Goal: Task Accomplishment & Management: Complete application form

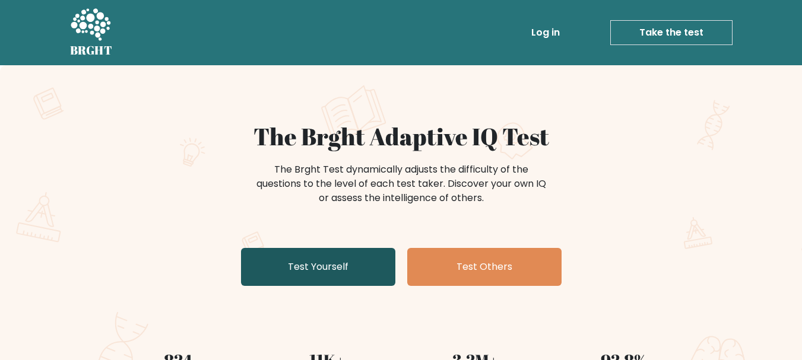
click at [304, 270] on link "Test Yourself" at bounding box center [318, 267] width 154 height 38
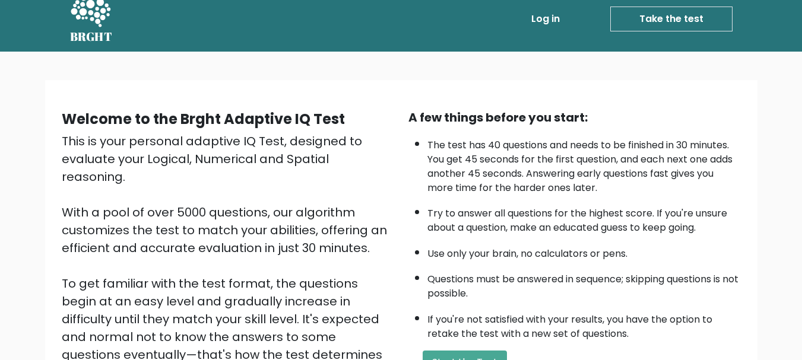
scroll to position [183, 0]
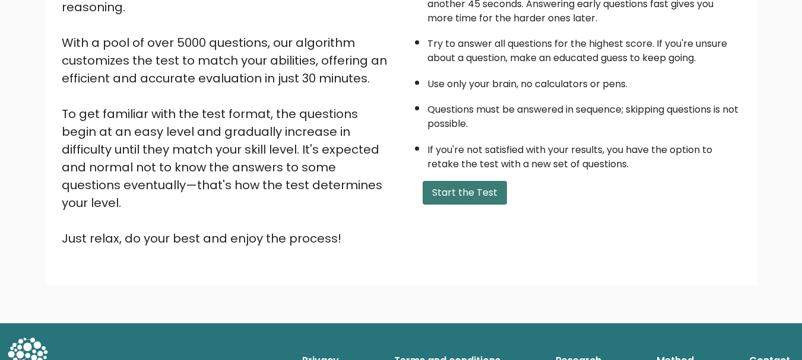
click at [500, 197] on button "Start the Test" at bounding box center [464, 193] width 84 height 24
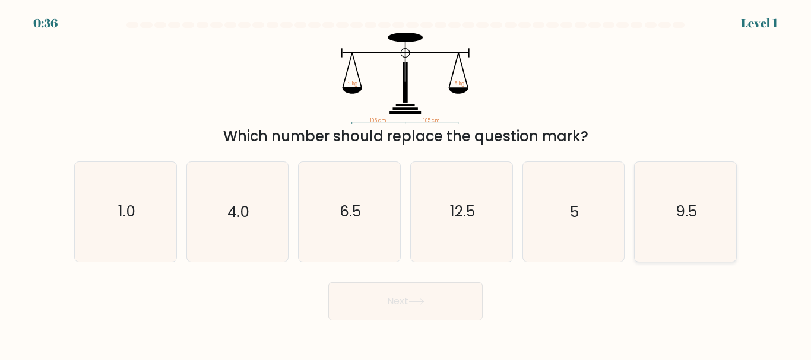
click at [652, 211] on icon "9.5" at bounding box center [684, 211] width 99 height 99
click at [406, 183] on input "f. 9.5" at bounding box center [405, 181] width 1 height 3
radio input "true"
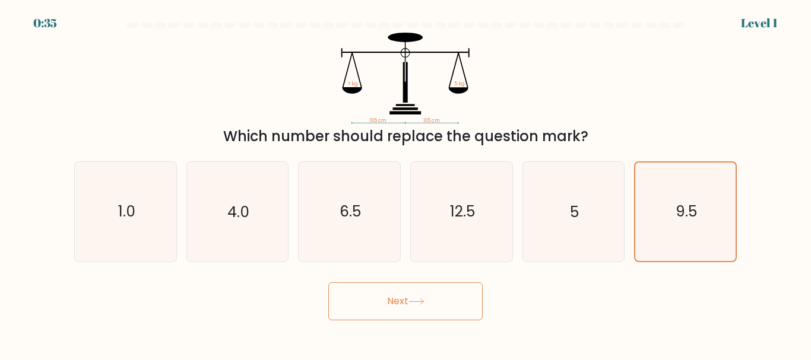
click at [427, 283] on button "Next" at bounding box center [405, 301] width 154 height 38
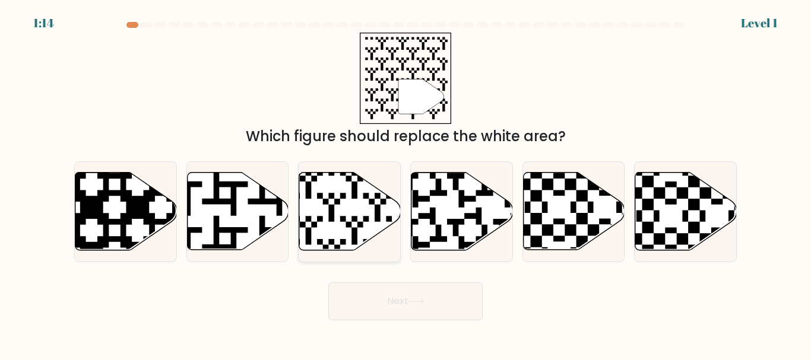
click at [304, 192] on icon at bounding box center [349, 212] width 101 height 78
click at [405, 183] on input "c." at bounding box center [405, 181] width 1 height 3
radio input "true"
click at [382, 309] on button "Next" at bounding box center [405, 301] width 154 height 38
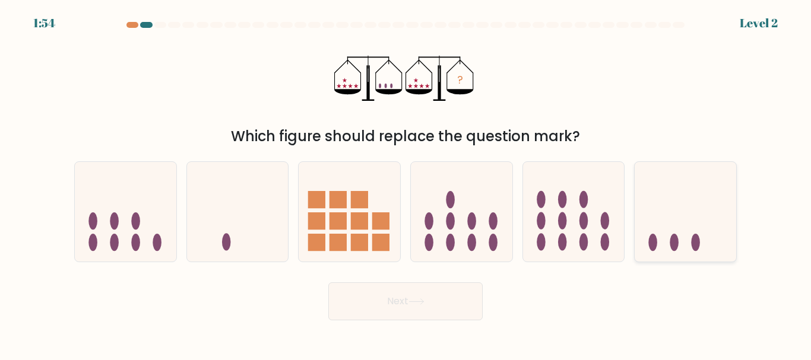
click at [643, 223] on icon at bounding box center [684, 212] width 101 height 84
click at [406, 183] on input "f." at bounding box center [405, 181] width 1 height 3
radio input "true"
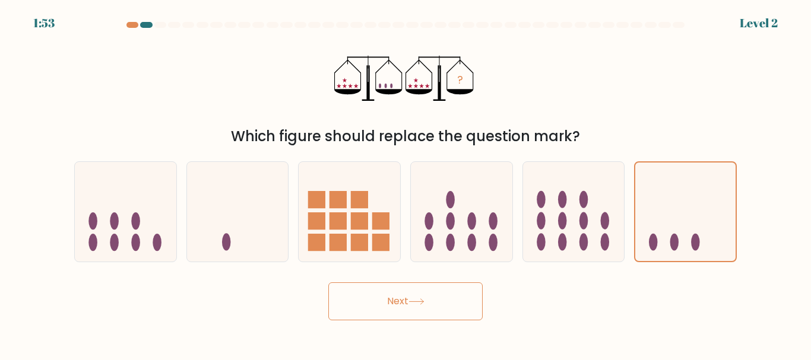
click at [433, 301] on button "Next" at bounding box center [405, 301] width 154 height 38
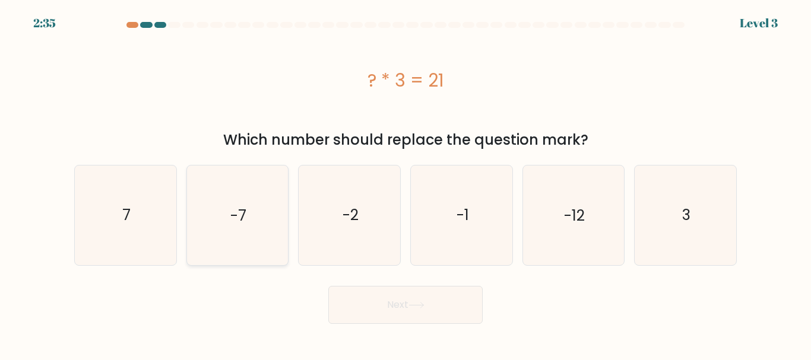
click at [252, 234] on icon "-7" at bounding box center [237, 215] width 99 height 99
click at [405, 183] on input "b. -7" at bounding box center [405, 181] width 1 height 3
radio input "true"
click at [365, 282] on div "Next" at bounding box center [405, 302] width 676 height 44
click at [370, 290] on button "Next" at bounding box center [405, 305] width 154 height 38
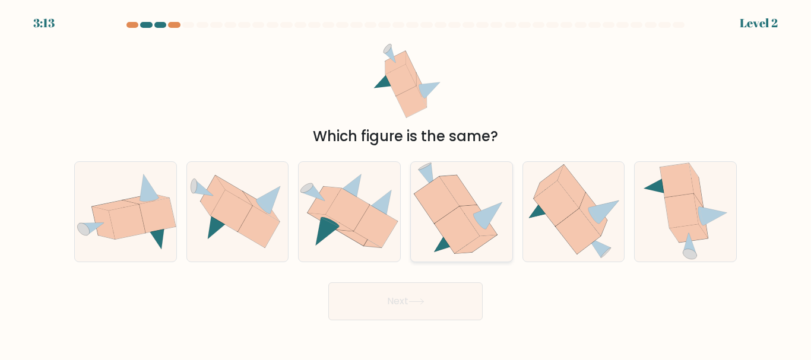
click at [467, 204] on icon at bounding box center [458, 191] width 37 height 31
click at [406, 183] on input "d." at bounding box center [405, 181] width 1 height 3
radio input "true"
click at [371, 310] on button "Next" at bounding box center [405, 301] width 154 height 38
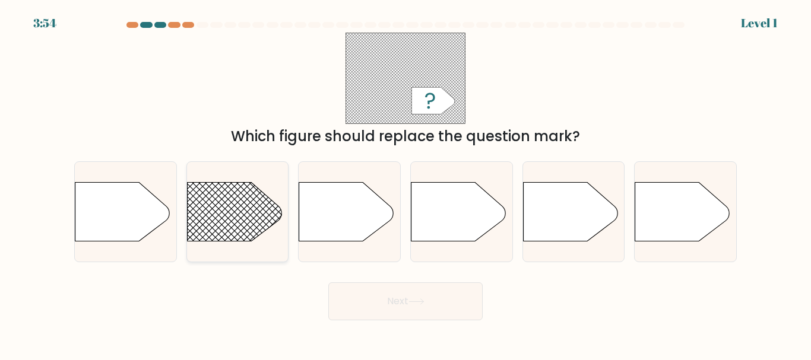
click at [237, 210] on g at bounding box center [225, 211] width 882 height 857
click at [405, 183] on input "b." at bounding box center [405, 181] width 1 height 3
radio input "true"
click at [363, 298] on button "Next" at bounding box center [405, 301] width 154 height 38
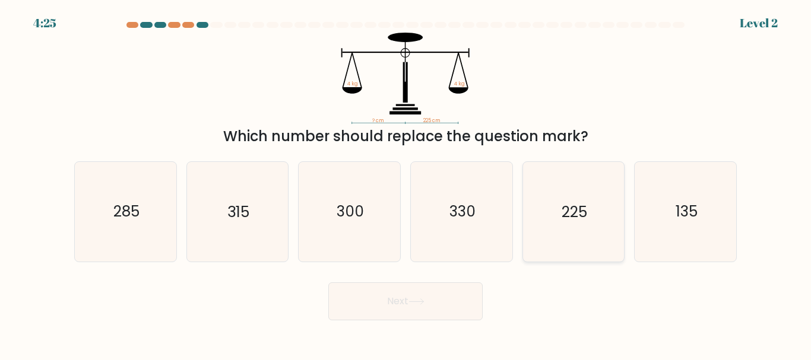
click at [586, 224] on icon "225" at bounding box center [572, 211] width 99 height 99
click at [406, 183] on input "e. 225" at bounding box center [405, 181] width 1 height 3
radio input "true"
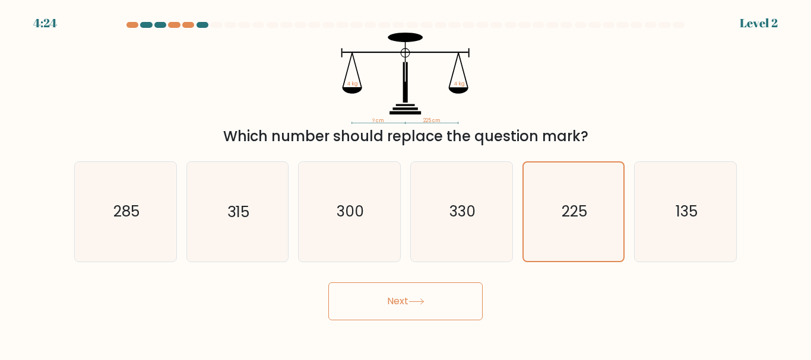
click at [442, 313] on button "Next" at bounding box center [405, 301] width 154 height 38
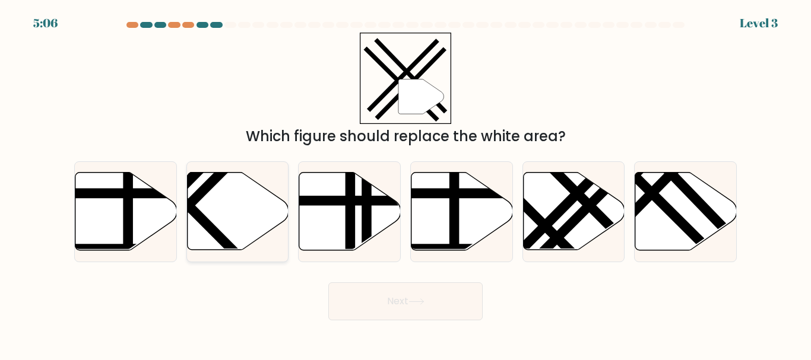
click at [239, 221] on icon at bounding box center [237, 212] width 101 height 78
click at [405, 183] on input "b." at bounding box center [405, 181] width 1 height 3
radio input "true"
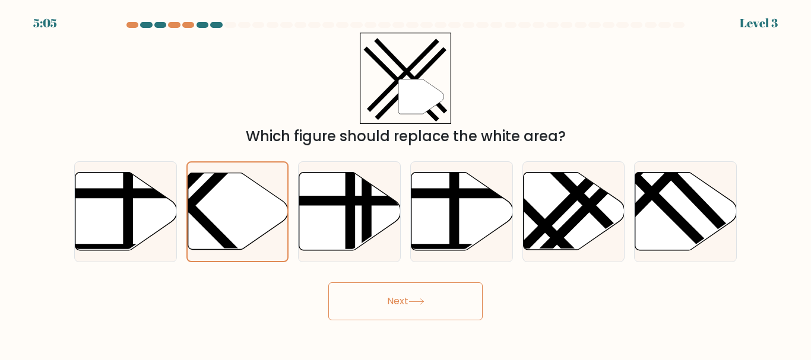
click at [417, 296] on button "Next" at bounding box center [405, 301] width 154 height 38
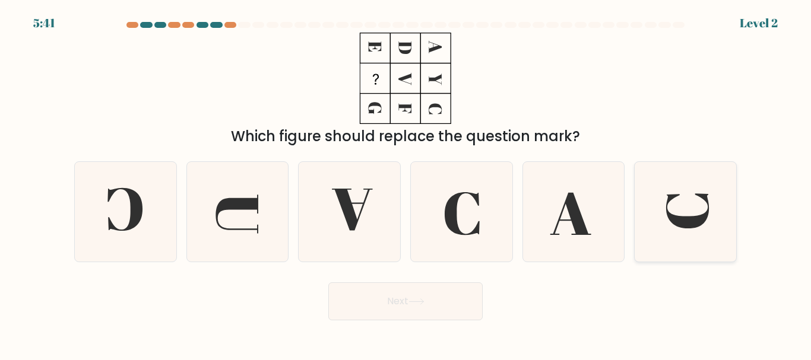
click at [714, 229] on icon at bounding box center [684, 211] width 99 height 99
click at [406, 183] on input "f." at bounding box center [405, 181] width 1 height 3
radio input "true"
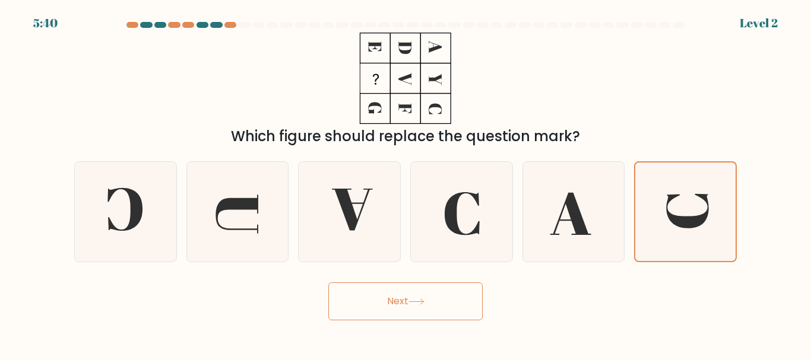
click at [442, 316] on button "Next" at bounding box center [405, 301] width 154 height 38
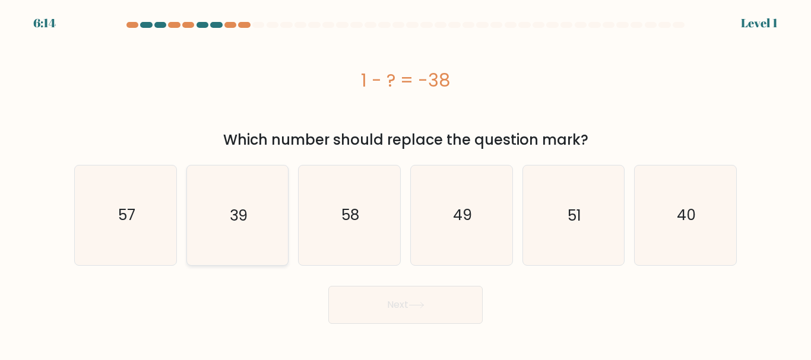
click at [244, 218] on text "39" at bounding box center [239, 215] width 18 height 21
click at [405, 183] on input "b. 39" at bounding box center [405, 181] width 1 height 3
radio input "true"
click at [409, 310] on button "Next" at bounding box center [405, 305] width 154 height 38
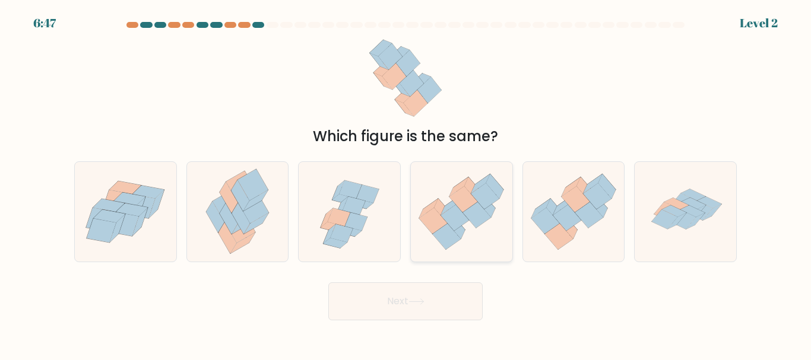
click at [485, 205] on icon at bounding box center [485, 196] width 28 height 26
click at [406, 183] on input "d." at bounding box center [405, 181] width 1 height 3
radio input "true"
click at [430, 299] on button "Next" at bounding box center [405, 301] width 154 height 38
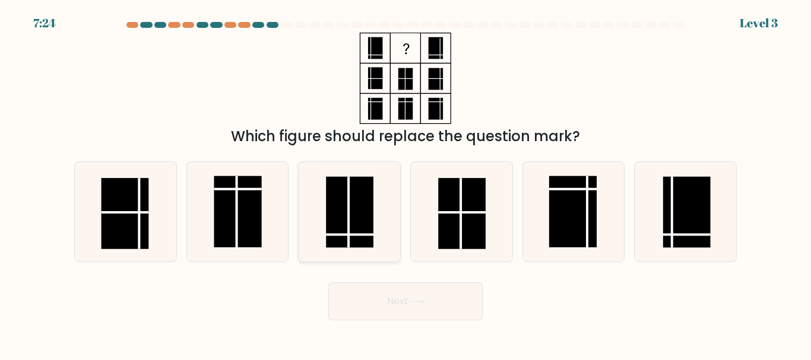
click at [341, 227] on rect at bounding box center [349, 212] width 47 height 71
click at [405, 183] on input "c." at bounding box center [405, 181] width 1 height 3
radio input "true"
click at [374, 306] on button "Next" at bounding box center [405, 301] width 154 height 38
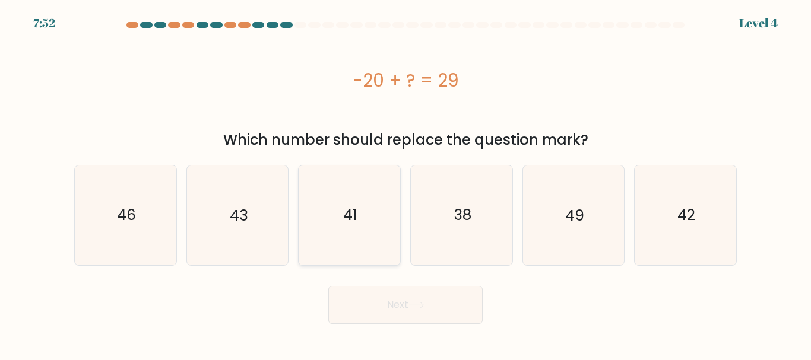
click at [370, 210] on icon "41" at bounding box center [349, 215] width 99 height 99
click at [405, 183] on input "c. 41" at bounding box center [405, 181] width 1 height 3
radio input "true"
click at [415, 307] on icon at bounding box center [416, 305] width 16 height 7
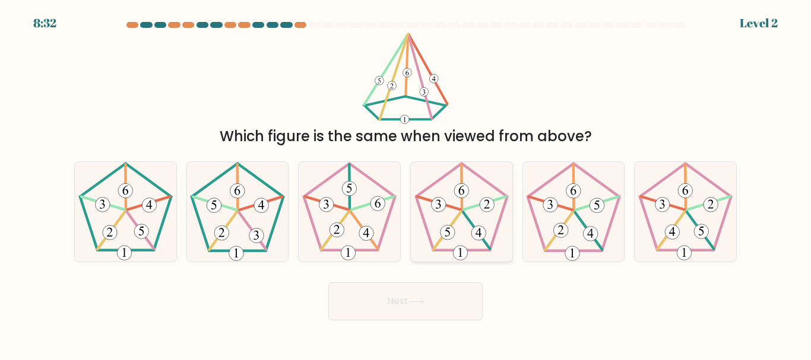
click at [473, 211] on icon at bounding box center [461, 211] width 99 height 99
click at [406, 183] on input "d." at bounding box center [405, 181] width 1 height 3
radio input "true"
click at [416, 295] on button "Next" at bounding box center [405, 301] width 154 height 38
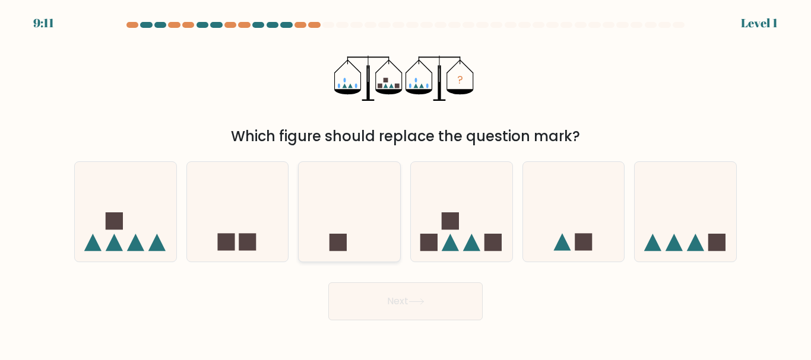
click at [363, 240] on icon at bounding box center [348, 212] width 101 height 84
click at [405, 183] on input "c." at bounding box center [405, 181] width 1 height 3
radio input "true"
click at [408, 309] on button "Next" at bounding box center [405, 301] width 154 height 38
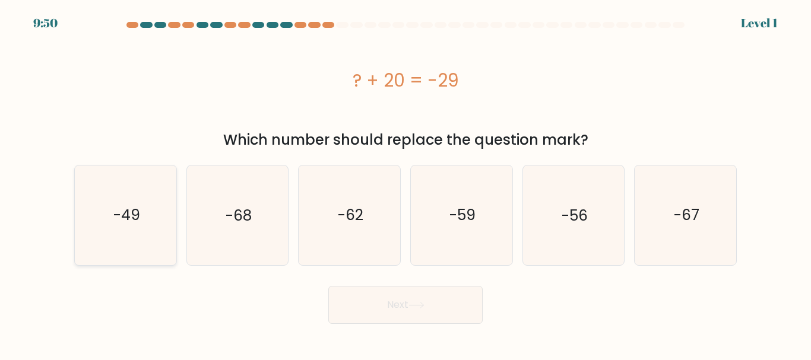
click at [122, 218] on text "-49" at bounding box center [126, 215] width 27 height 21
click at [405, 183] on input "a. -49" at bounding box center [405, 181] width 1 height 3
radio input "true"
click at [379, 301] on button "Next" at bounding box center [405, 305] width 154 height 38
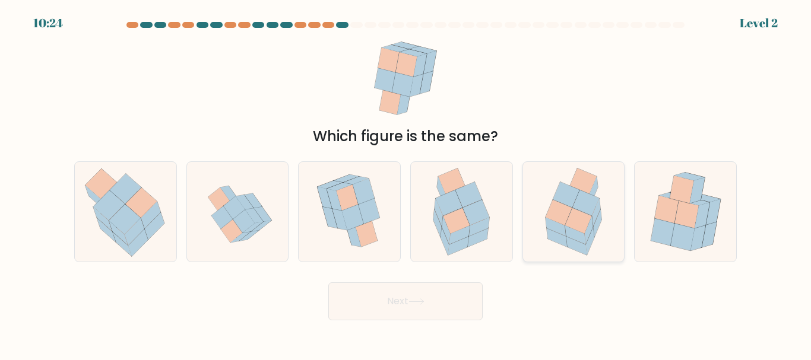
click at [588, 222] on icon at bounding box center [578, 221] width 27 height 26
click at [406, 183] on input "e." at bounding box center [405, 181] width 1 height 3
radio input "true"
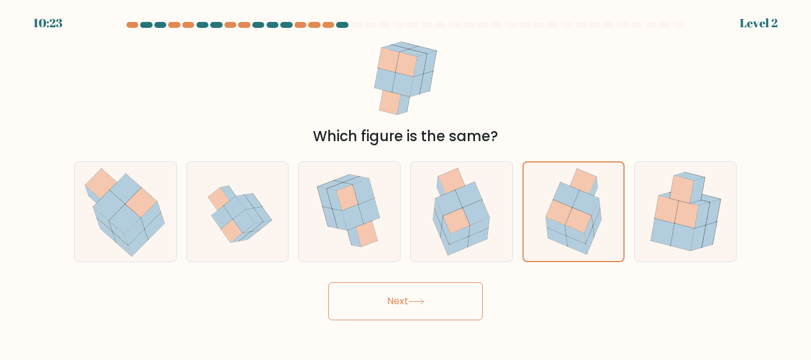
click at [421, 316] on button "Next" at bounding box center [405, 301] width 154 height 38
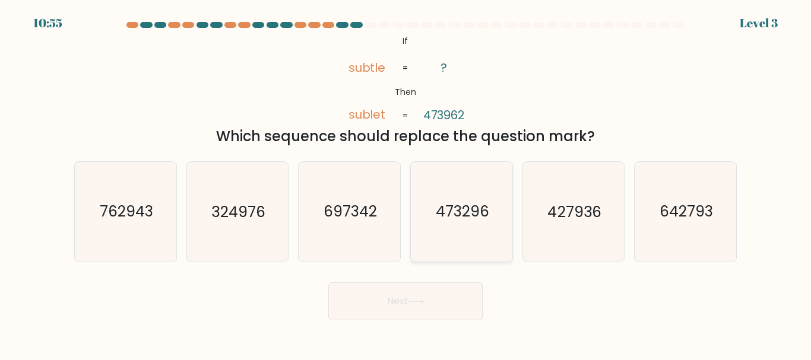
click at [471, 218] on text "473296" at bounding box center [462, 212] width 53 height 21
click at [406, 183] on input "d. 473296" at bounding box center [405, 181] width 1 height 3
radio input "true"
click at [409, 311] on button "Next" at bounding box center [405, 301] width 154 height 38
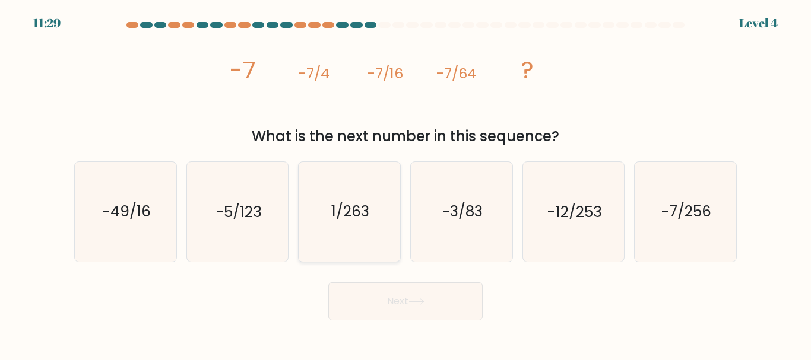
click at [348, 216] on text "1/263" at bounding box center [350, 212] width 38 height 21
click at [405, 183] on input "c. 1/263" at bounding box center [405, 181] width 1 height 3
radio input "true"
click at [390, 303] on button "Next" at bounding box center [405, 301] width 154 height 38
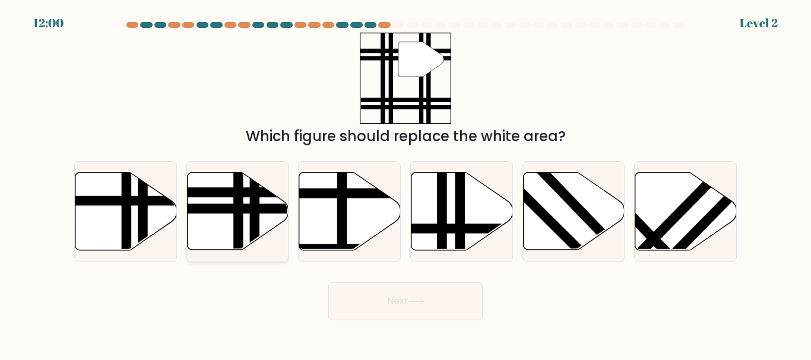
click at [190, 209] on line at bounding box center [204, 209] width 204 height 0
click at [405, 183] on input "b." at bounding box center [405, 181] width 1 height 3
radio input "true"
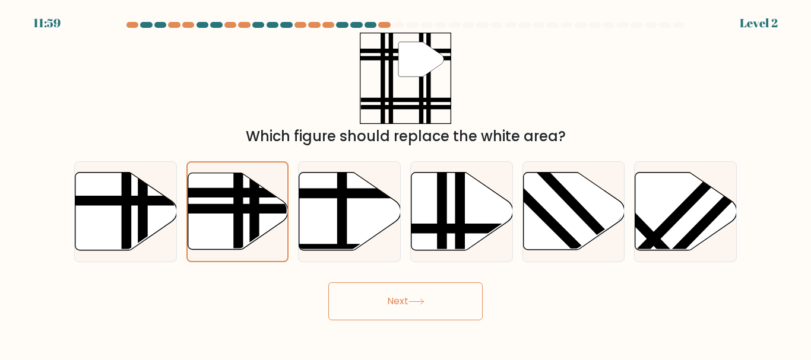
click at [424, 303] on icon at bounding box center [416, 301] width 16 height 7
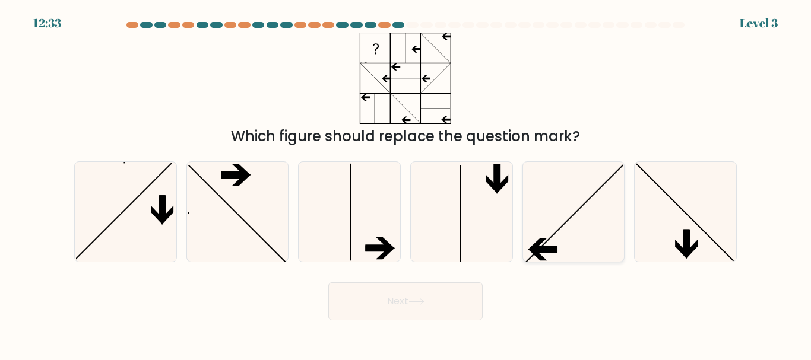
click at [558, 244] on icon at bounding box center [572, 211] width 99 height 99
click at [406, 183] on input "e." at bounding box center [405, 181] width 1 height 3
radio input "true"
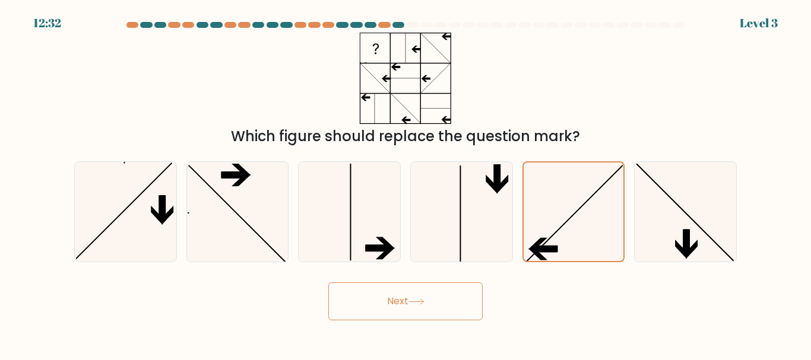
click at [434, 298] on button "Next" at bounding box center [405, 301] width 154 height 38
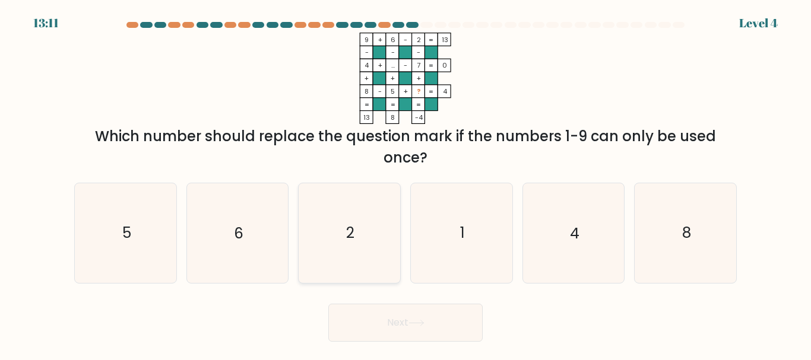
click at [370, 262] on icon "2" at bounding box center [349, 232] width 99 height 99
click at [405, 183] on input "c. 2" at bounding box center [405, 181] width 1 height 3
radio input "true"
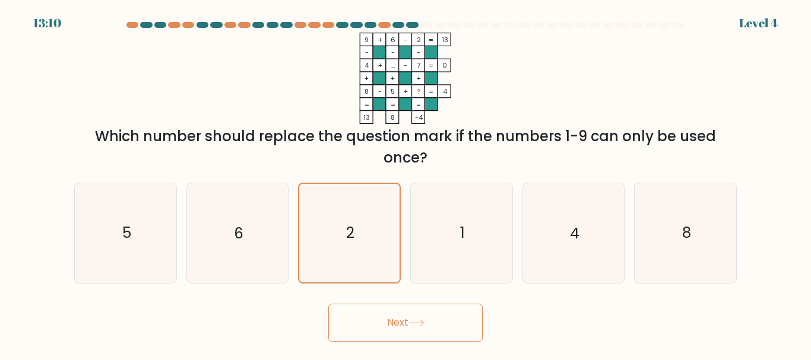
click at [392, 316] on button "Next" at bounding box center [405, 323] width 154 height 38
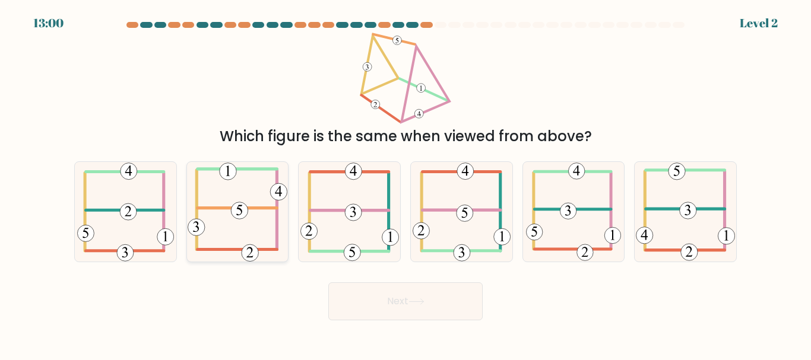
click at [215, 228] on icon at bounding box center [237, 211] width 99 height 99
click at [405, 183] on input "b." at bounding box center [405, 181] width 1 height 3
radio input "true"
click at [405, 299] on button "Next" at bounding box center [405, 301] width 154 height 38
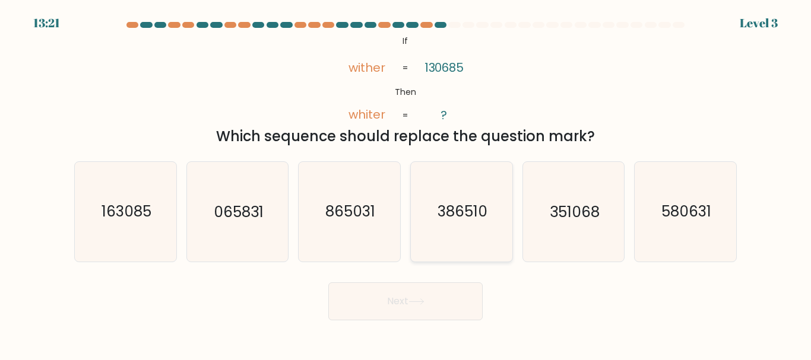
drag, startPoint x: 446, startPoint y: 218, endPoint x: 416, endPoint y: 239, distance: 36.7
click at [446, 218] on text "386510" at bounding box center [462, 212] width 50 height 21
click at [406, 183] on input "d. 386510" at bounding box center [405, 181] width 1 height 3
radio input "true"
click at [396, 311] on button "Next" at bounding box center [405, 301] width 154 height 38
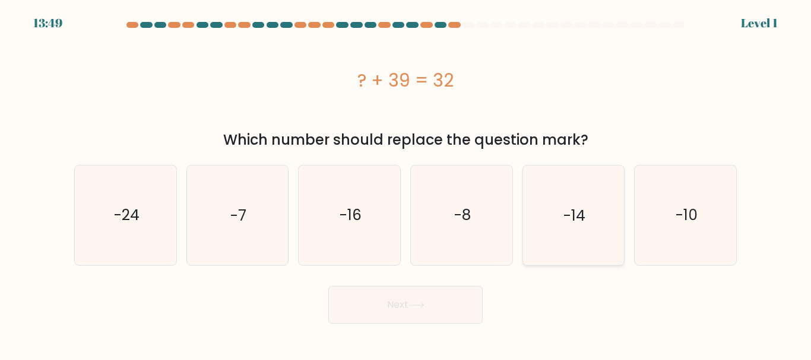
click at [559, 229] on icon "-14" at bounding box center [572, 215] width 99 height 99
click at [406, 183] on input "e. -14" at bounding box center [405, 181] width 1 height 3
radio input "true"
click at [422, 311] on button "Next" at bounding box center [405, 305] width 154 height 38
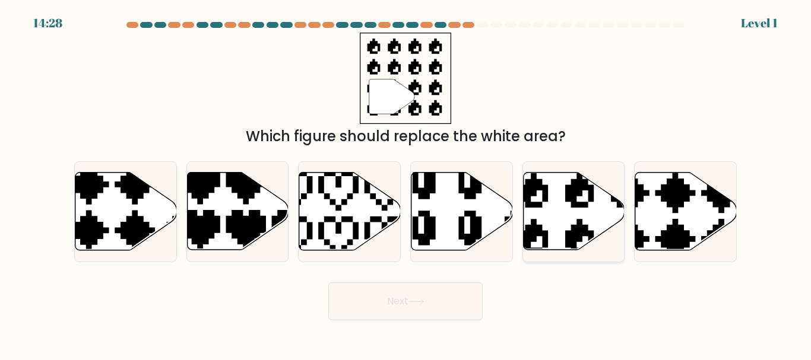
click at [557, 196] on icon at bounding box center [573, 212] width 101 height 78
click at [406, 183] on input "e." at bounding box center [405, 181] width 1 height 3
radio input "true"
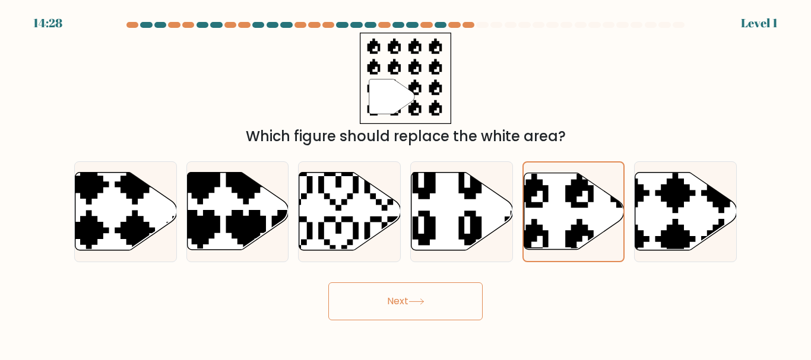
click at [404, 307] on button "Next" at bounding box center [405, 301] width 154 height 38
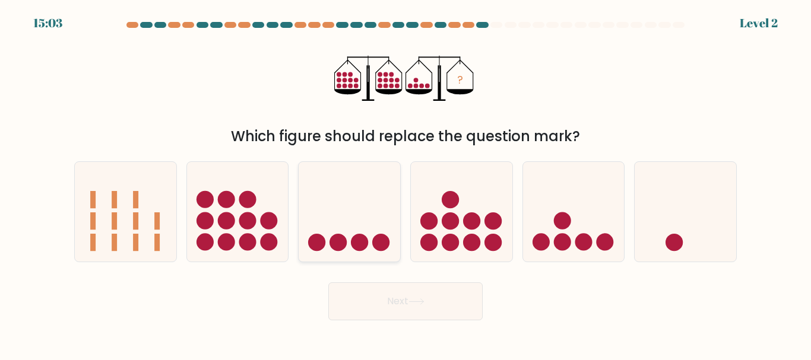
click at [333, 249] on circle at bounding box center [337, 242] width 17 height 17
click at [405, 183] on input "c." at bounding box center [405, 181] width 1 height 3
radio input "true"
click at [349, 306] on button "Next" at bounding box center [405, 301] width 154 height 38
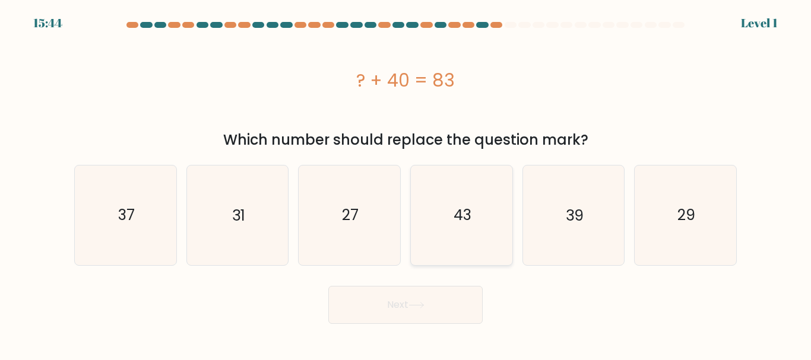
click at [466, 214] on text "43" at bounding box center [462, 215] width 18 height 21
click at [406, 183] on input "d. 43" at bounding box center [405, 181] width 1 height 3
radio input "true"
click at [390, 304] on button "Next" at bounding box center [405, 305] width 154 height 38
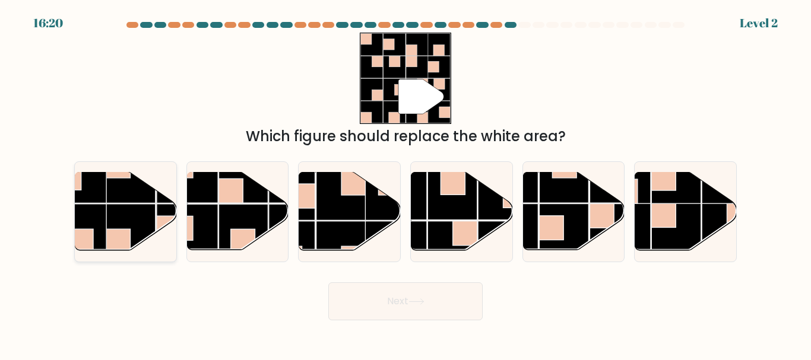
click at [122, 211] on rect at bounding box center [130, 228] width 49 height 49
click at [405, 183] on input "a." at bounding box center [405, 181] width 1 height 3
radio input "true"
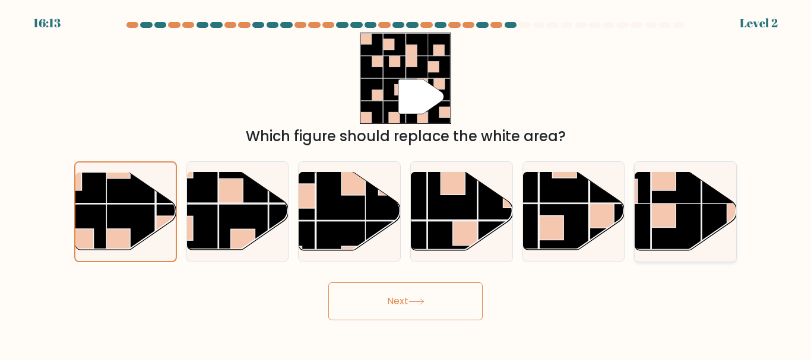
click at [684, 182] on rect at bounding box center [676, 178] width 49 height 49
click at [406, 182] on input "f." at bounding box center [405, 181] width 1 height 3
radio input "true"
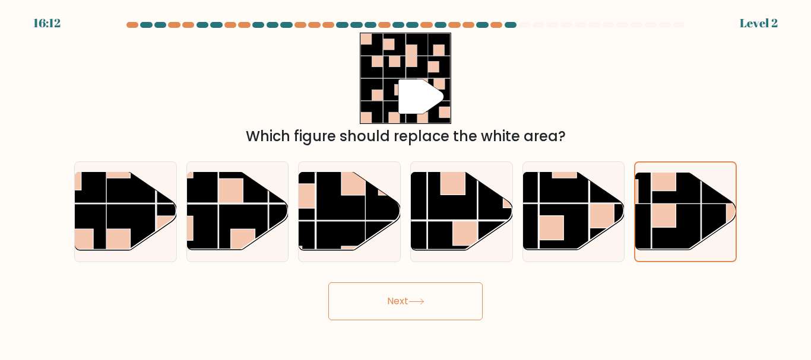
click at [415, 284] on button "Next" at bounding box center [405, 301] width 154 height 38
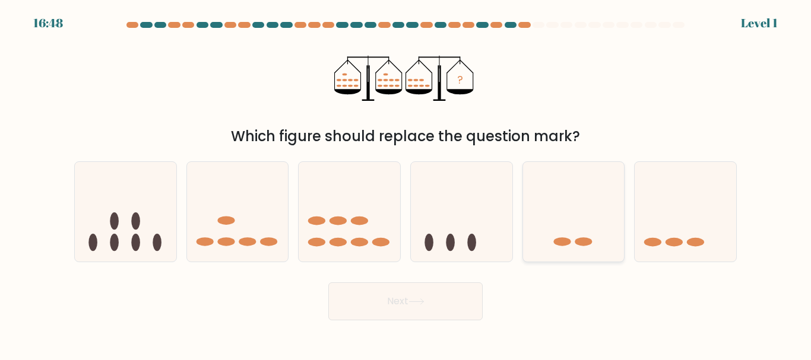
click at [591, 201] on icon at bounding box center [573, 212] width 101 height 84
click at [406, 183] on input "e." at bounding box center [405, 181] width 1 height 3
radio input "true"
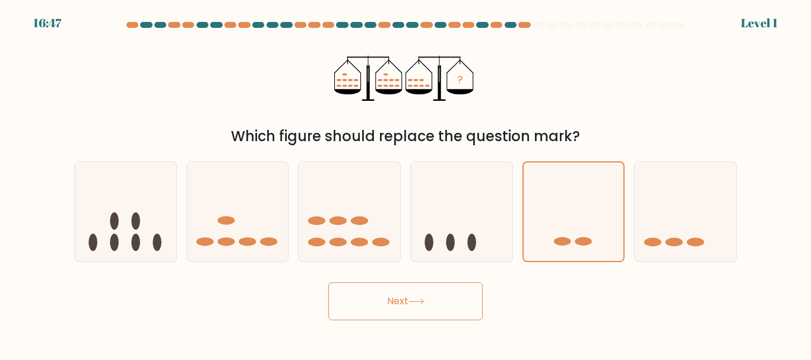
click at [446, 291] on button "Next" at bounding box center [405, 301] width 154 height 38
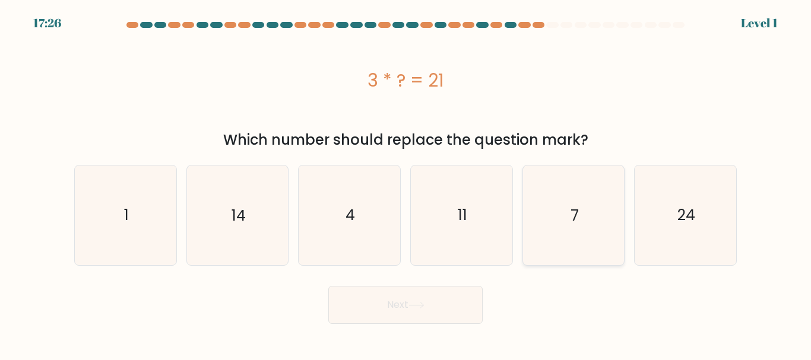
click at [590, 211] on icon "7" at bounding box center [572, 215] width 99 height 99
click at [406, 183] on input "e. 7" at bounding box center [405, 181] width 1 height 3
radio input "true"
click at [455, 314] on button "Next" at bounding box center [405, 305] width 154 height 38
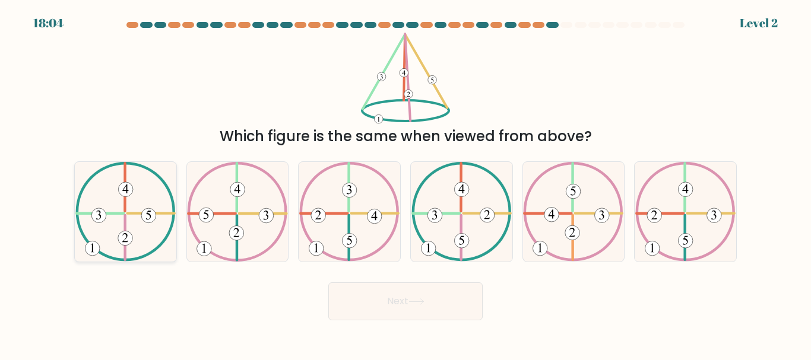
click at [134, 211] on icon at bounding box center [125, 211] width 100 height 99
click at [405, 183] on input "a." at bounding box center [405, 181] width 1 height 3
radio input "true"
click at [413, 283] on button "Next" at bounding box center [405, 301] width 154 height 38
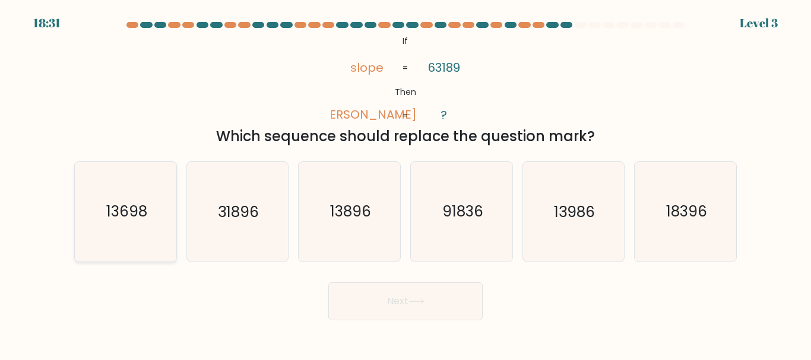
click at [136, 213] on text "13698" at bounding box center [126, 212] width 41 height 21
click at [405, 183] on input "a. 13698" at bounding box center [405, 181] width 1 height 3
radio input "true"
click at [441, 304] on button "Next" at bounding box center [405, 301] width 154 height 38
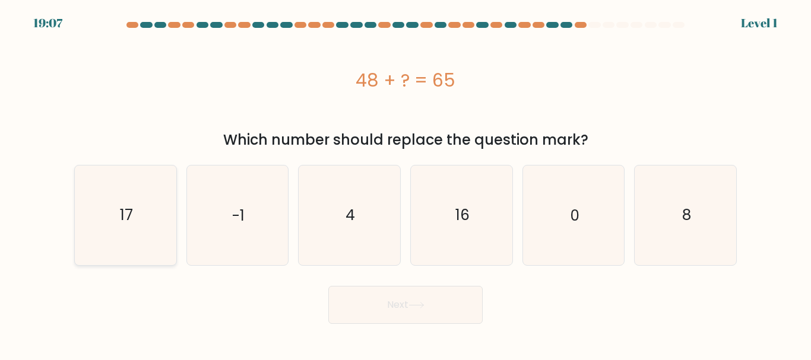
click at [126, 231] on icon "17" at bounding box center [125, 215] width 99 height 99
click at [405, 183] on input "a. 17" at bounding box center [405, 181] width 1 height 3
radio input "true"
click at [443, 314] on button "Next" at bounding box center [405, 305] width 154 height 38
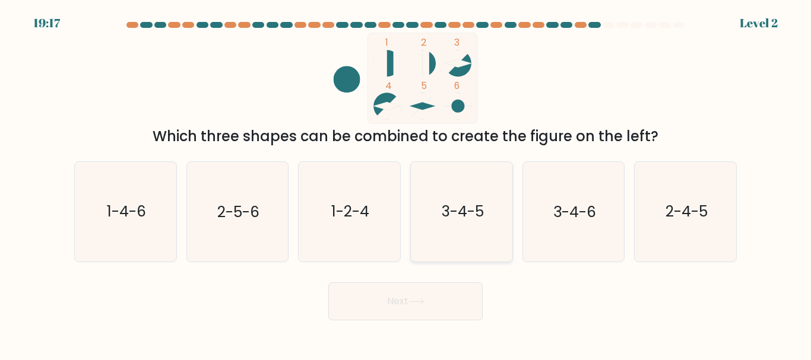
click at [442, 216] on text "3-4-5" at bounding box center [462, 212] width 42 height 21
click at [406, 183] on input "d. 3-4-5" at bounding box center [405, 181] width 1 height 3
radio input "true"
click at [385, 302] on button "Next" at bounding box center [405, 301] width 154 height 38
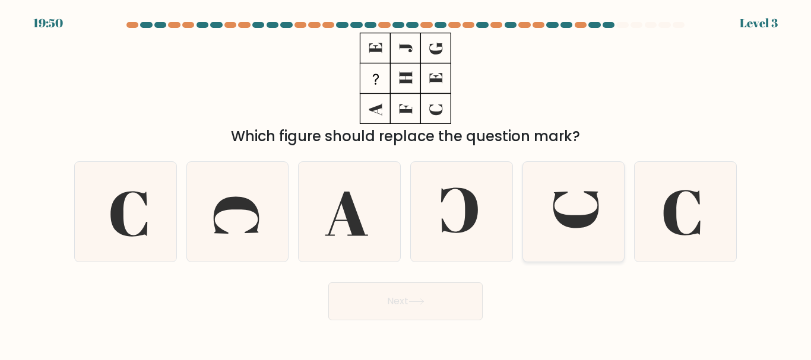
click at [560, 205] on icon at bounding box center [572, 211] width 99 height 99
click at [406, 183] on input "e." at bounding box center [405, 181] width 1 height 3
radio input "true"
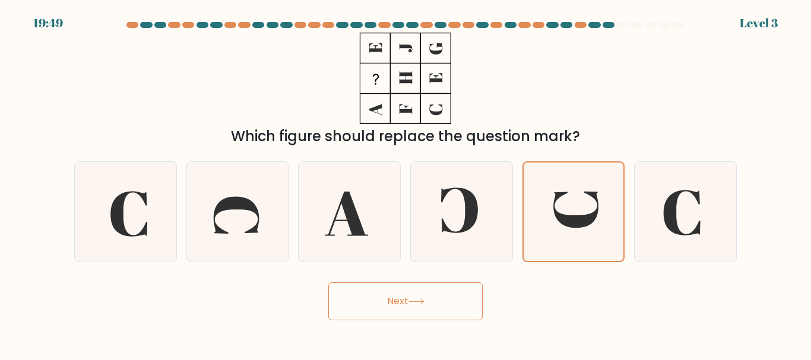
click at [366, 314] on button "Next" at bounding box center [405, 301] width 154 height 38
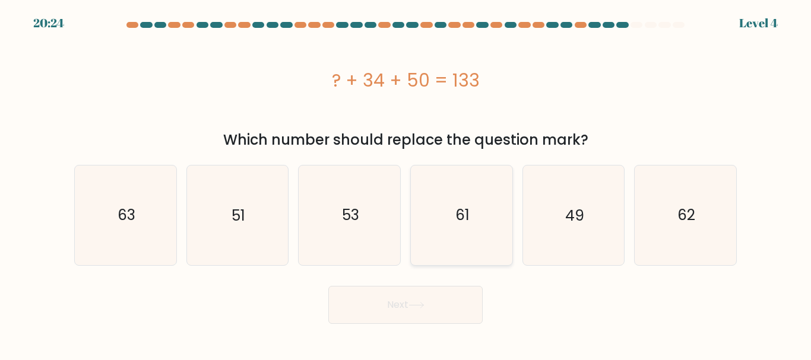
drag, startPoint x: 565, startPoint y: 225, endPoint x: 504, endPoint y: 264, distance: 72.3
click at [565, 224] on text "49" at bounding box center [574, 215] width 19 height 21
click at [406, 183] on input "e. 49" at bounding box center [405, 181] width 1 height 3
radio input "true"
click at [440, 301] on button "Next" at bounding box center [405, 305] width 154 height 38
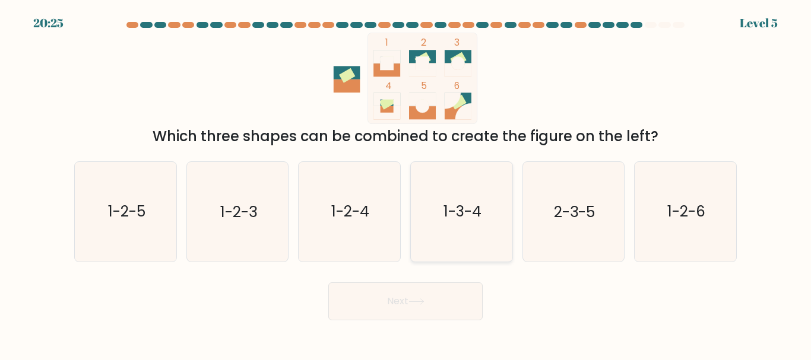
click at [469, 208] on text "1-3-4" at bounding box center [462, 212] width 38 height 21
click at [406, 183] on input "d. 1-3-4" at bounding box center [405, 181] width 1 height 3
radio input "true"
click at [417, 307] on button "Next" at bounding box center [405, 301] width 154 height 38
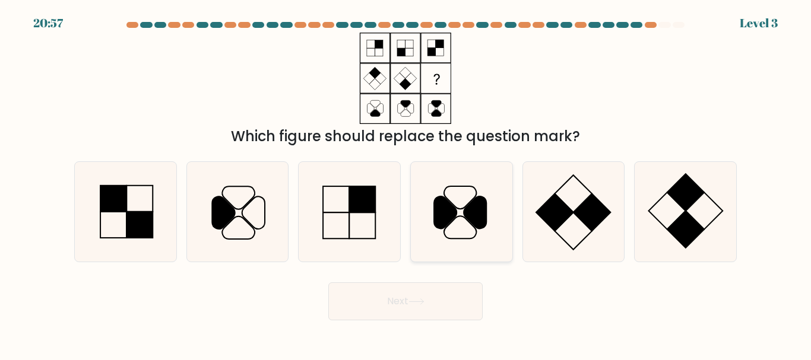
click at [465, 207] on icon at bounding box center [460, 198] width 32 height 23
click at [406, 183] on input "d." at bounding box center [405, 181] width 1 height 3
radio input "true"
drag, startPoint x: 578, startPoint y: 204, endPoint x: 571, endPoint y: 205, distance: 6.6
click at [577, 204] on icon at bounding box center [572, 211] width 99 height 99
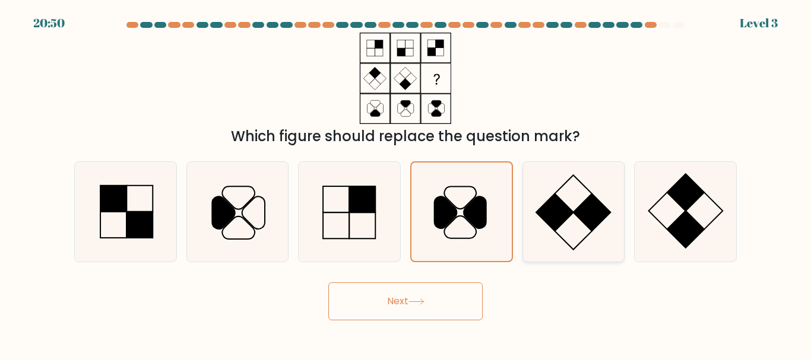
click at [406, 183] on input "e." at bounding box center [405, 181] width 1 height 3
radio input "true"
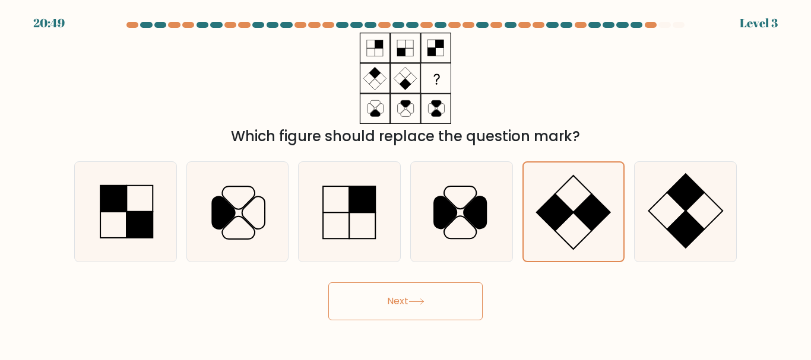
click at [459, 294] on button "Next" at bounding box center [405, 301] width 154 height 38
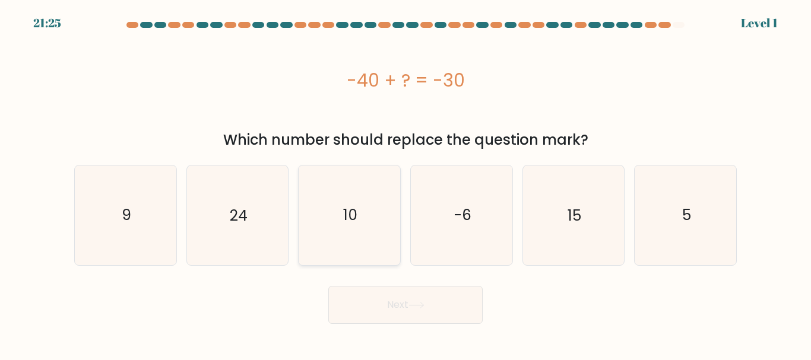
click at [351, 208] on text "10" at bounding box center [350, 215] width 14 height 21
click at [405, 183] on input "c. 10" at bounding box center [405, 181] width 1 height 3
radio input "true"
click at [402, 304] on button "Next" at bounding box center [405, 305] width 154 height 38
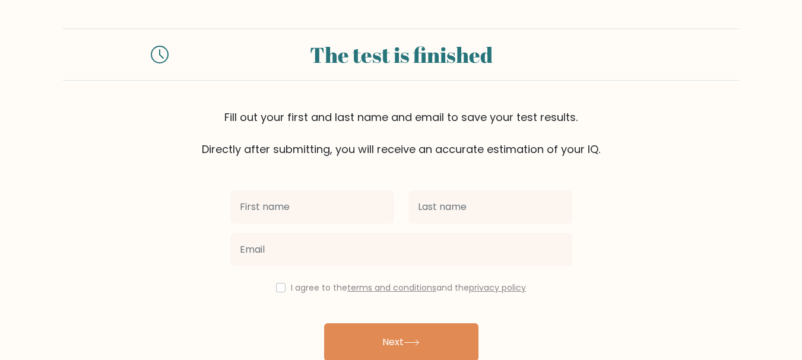
click at [329, 198] on input "text" at bounding box center [312, 206] width 164 height 33
type input "[PERSON_NAME]"
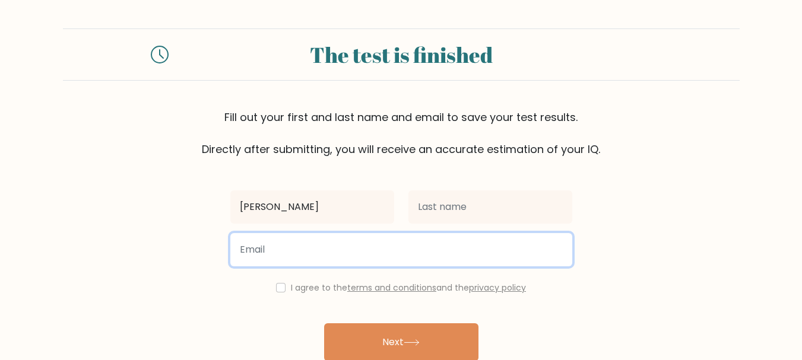
click at [275, 246] on input "email" at bounding box center [401, 249] width 342 height 33
type input "[PERSON_NAME][EMAIL_ADDRESS][DOMAIN_NAME]"
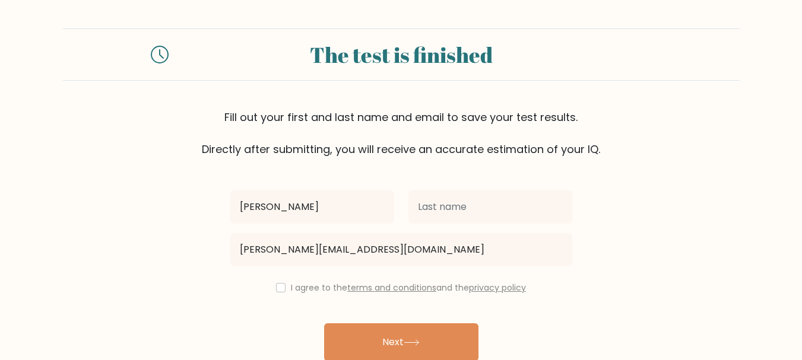
click at [279, 281] on div "I agree to the terms and conditions and the privacy policy" at bounding box center [401, 288] width 356 height 14
click at [281, 287] on input "checkbox" at bounding box center [280, 287] width 9 height 9
checkbox input "true"
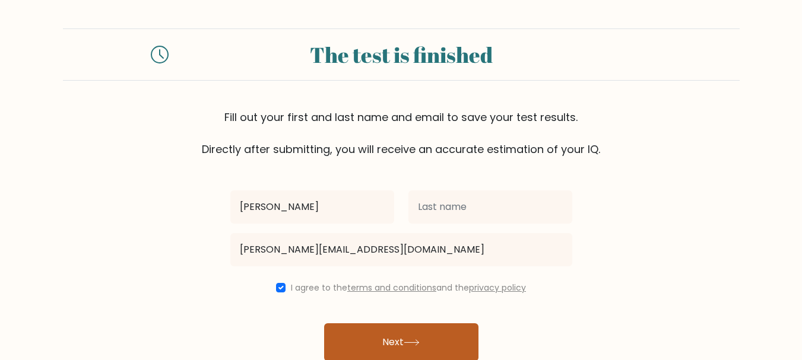
click at [373, 334] on button "Next" at bounding box center [401, 342] width 154 height 38
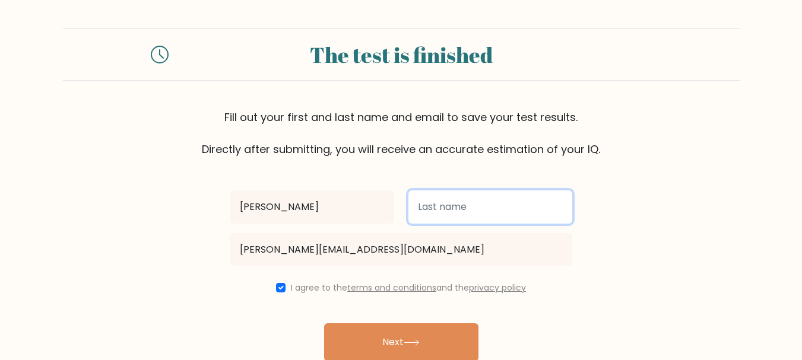
click at [433, 204] on input "text" at bounding box center [490, 206] width 164 height 33
type input "Dvalishvili"
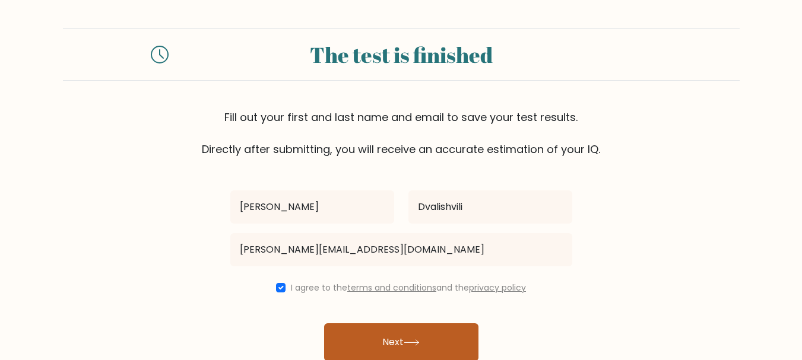
click at [413, 349] on button "Next" at bounding box center [401, 342] width 154 height 38
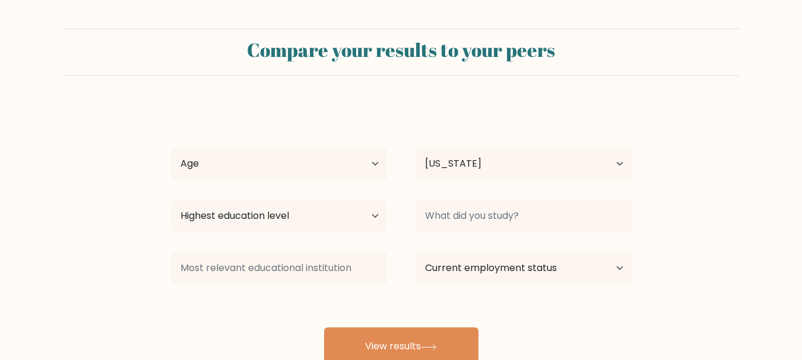
select select "GE"
drag, startPoint x: 405, startPoint y: 172, endPoint x: 386, endPoint y: 166, distance: 20.6
click at [398, 170] on div "Age Under [DEMOGRAPHIC_DATA] [DEMOGRAPHIC_DATA] [DEMOGRAPHIC_DATA] [DEMOGRAPHIC…" at bounding box center [401, 163] width 489 height 43
click at [380, 160] on select "Age Under [DEMOGRAPHIC_DATA] [DEMOGRAPHIC_DATA] [DEMOGRAPHIC_DATA] [DEMOGRAPHIC…" at bounding box center [279, 163] width 216 height 33
select select "35_44"
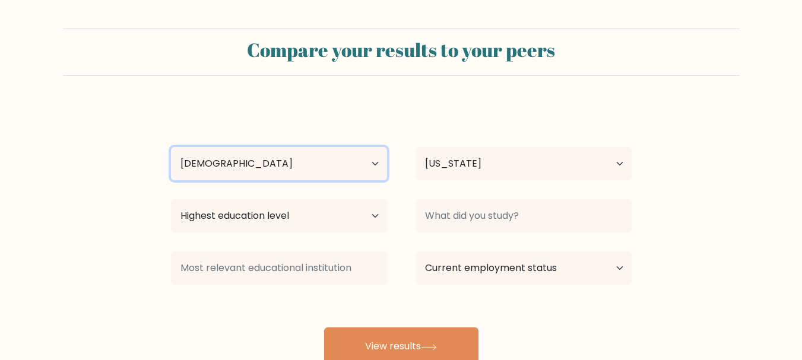
click at [171, 147] on select "Age Under [DEMOGRAPHIC_DATA] [DEMOGRAPHIC_DATA] [DEMOGRAPHIC_DATA] [DEMOGRAPHIC…" at bounding box center [279, 163] width 216 height 33
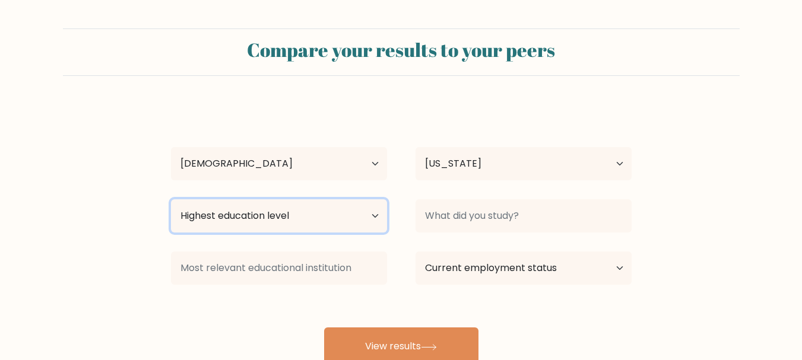
click at [285, 218] on select "Highest education level No schooling Primary Lower Secondary Upper Secondary Oc…" at bounding box center [279, 215] width 216 height 33
select select "primary"
click at [171, 199] on select "Highest education level No schooling Primary Lower Secondary Upper Secondary Oc…" at bounding box center [279, 215] width 216 height 33
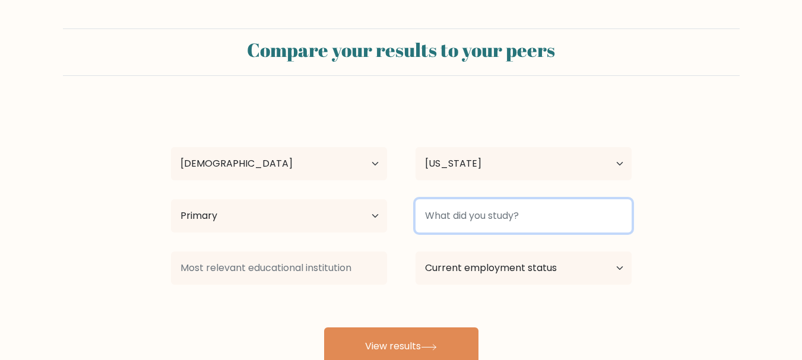
click at [507, 223] on input at bounding box center [523, 215] width 216 height 33
click at [509, 219] on input at bounding box center [523, 215] width 216 height 33
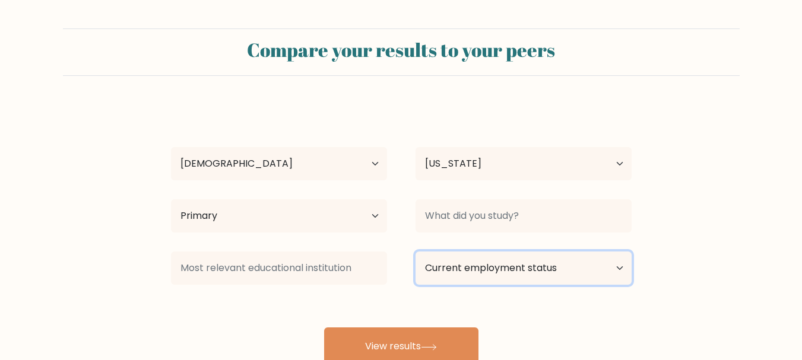
click at [527, 265] on select "Current employment status Employed Student Retired Other / prefer not to answer" at bounding box center [523, 268] width 216 height 33
select select "other"
click at [415, 252] on select "Current employment status Employed Student Retired Other / prefer not to answer" at bounding box center [523, 268] width 216 height 33
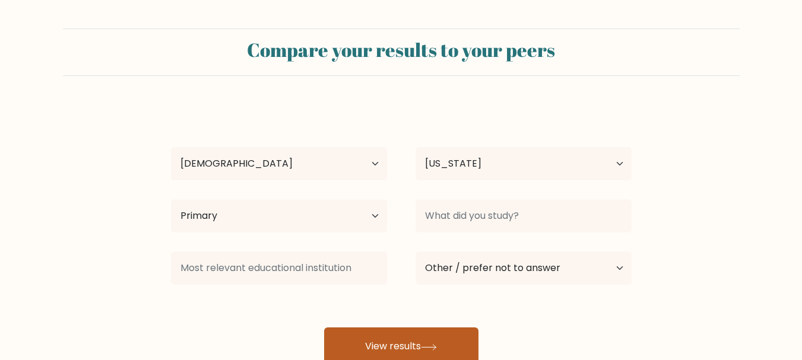
click at [446, 347] on button "View results" at bounding box center [401, 347] width 154 height 38
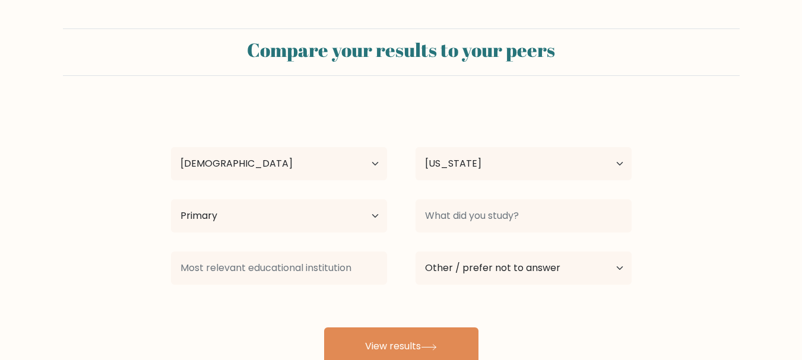
click at [507, 196] on div at bounding box center [523, 216] width 244 height 43
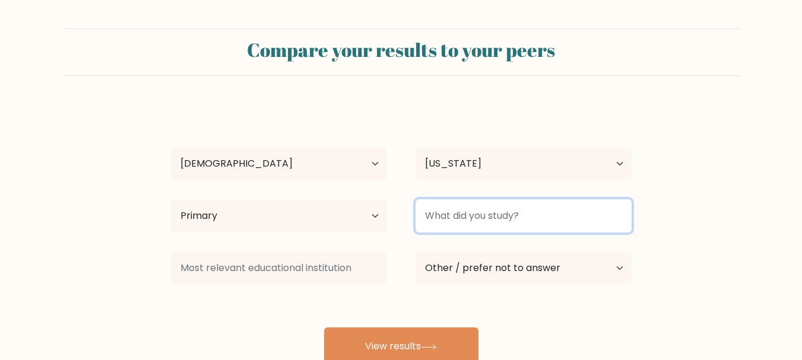
click at [506, 217] on input at bounding box center [523, 215] width 216 height 33
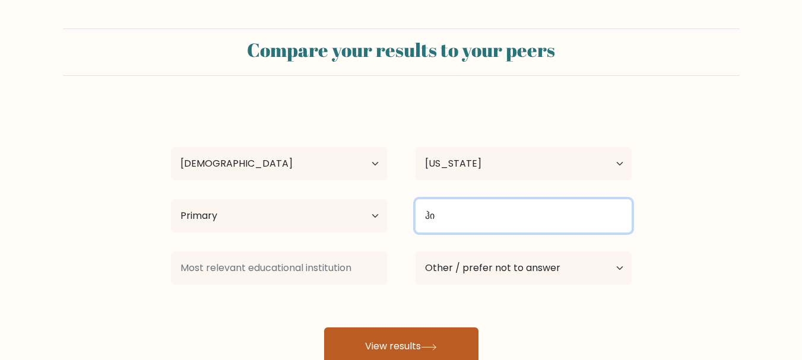
type input "ჰი"
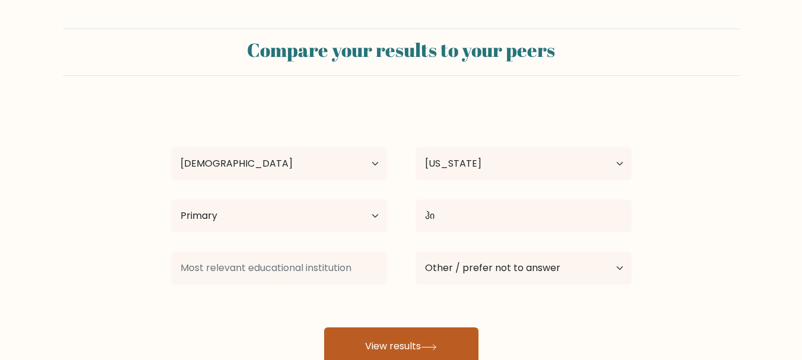
click at [412, 345] on button "View results" at bounding box center [401, 347] width 154 height 38
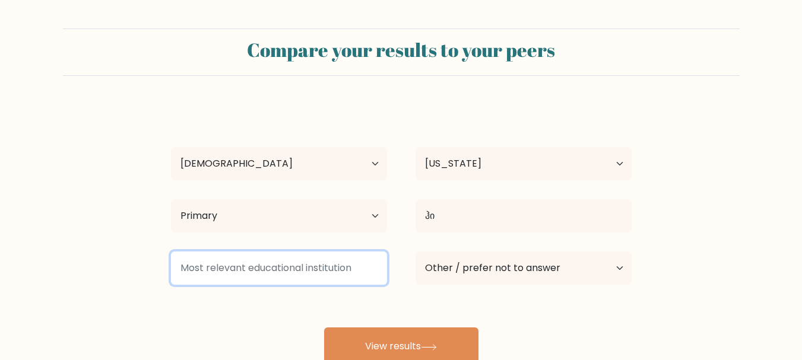
click at [313, 256] on input at bounding box center [279, 268] width 216 height 33
click at [323, 268] on input at bounding box center [279, 268] width 216 height 33
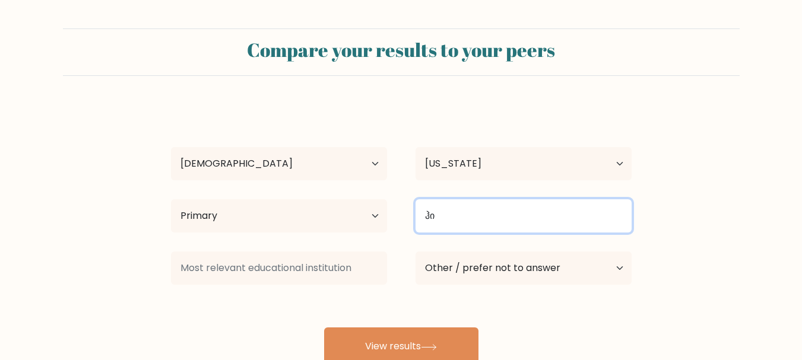
drag, startPoint x: 475, startPoint y: 218, endPoint x: 250, endPoint y: 199, distance: 225.7
click at [252, 198] on div "Highest education level No schooling Primary Lower Secondary Upper Secondary Oc…" at bounding box center [401, 216] width 489 height 43
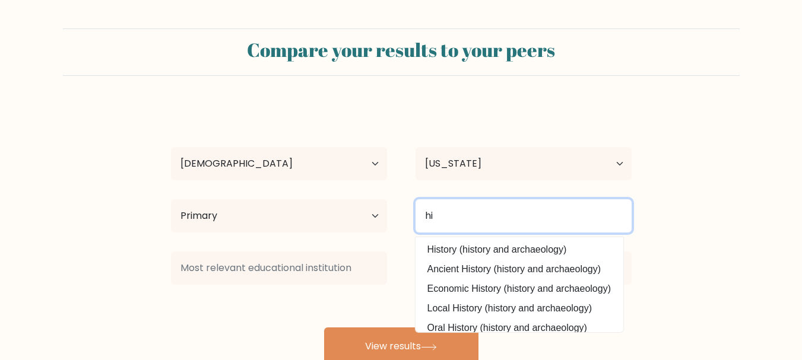
type input "hi"
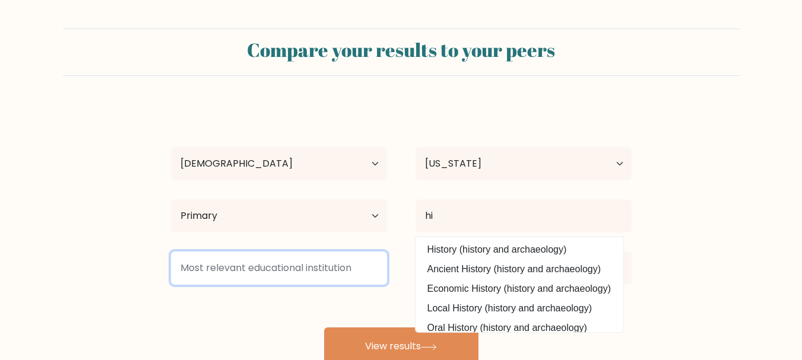
click at [279, 268] on input at bounding box center [279, 268] width 216 height 33
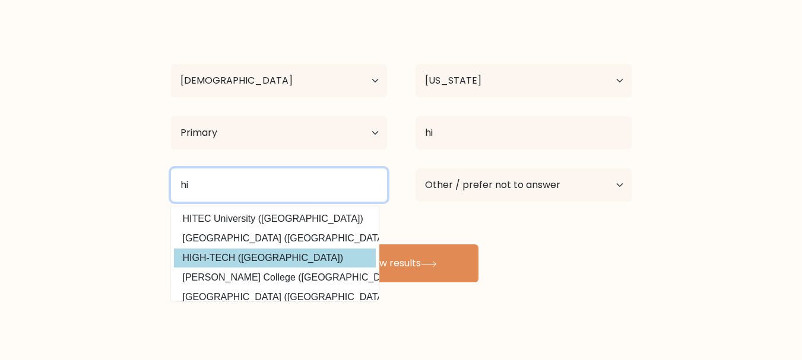
scroll to position [90, 0]
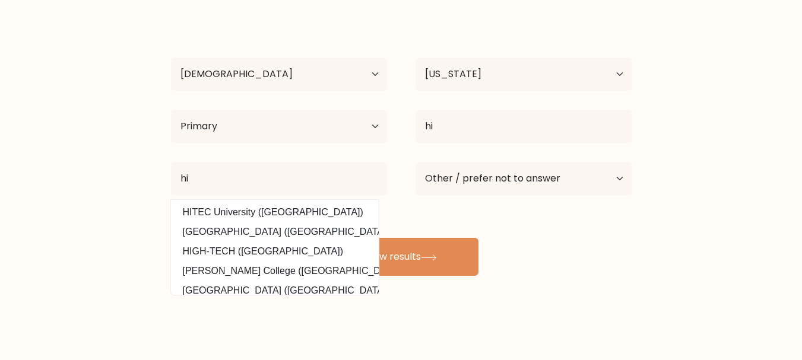
drag, startPoint x: 286, startPoint y: 211, endPoint x: 305, endPoint y: 228, distance: 25.2
click at [287, 211] on option "HITEC University (Pakistan)" at bounding box center [275, 212] width 202 height 19
type input "HITEC University"
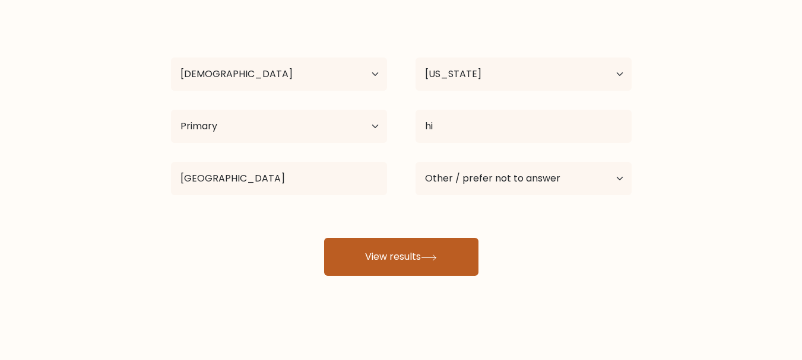
click at [364, 264] on button "View results" at bounding box center [401, 257] width 154 height 38
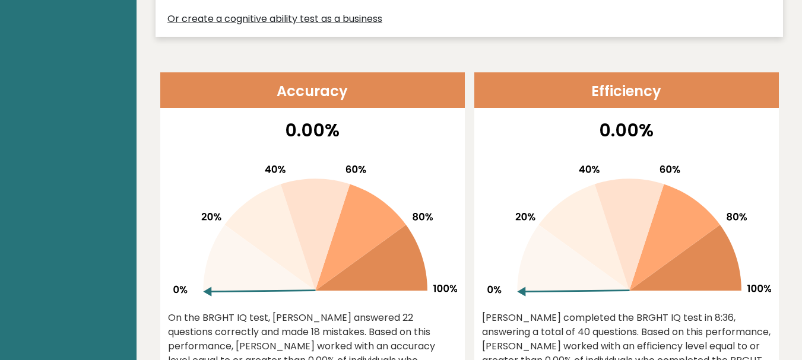
scroll to position [356, 0]
